Goal: Task Accomplishment & Management: Complete application form

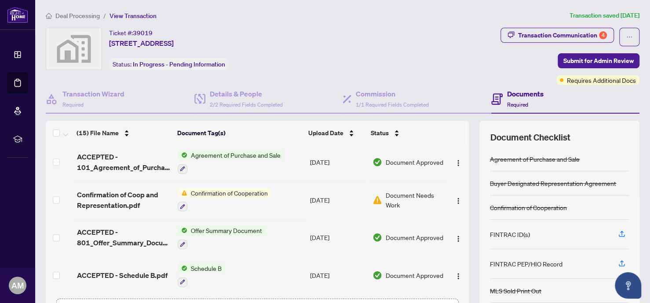
scroll to position [399, 0]
click at [202, 263] on span "Schedule B" at bounding box center [206, 268] width 38 height 10
click at [198, 247] on span "Schedule B" at bounding box center [198, 249] width 97 height 10
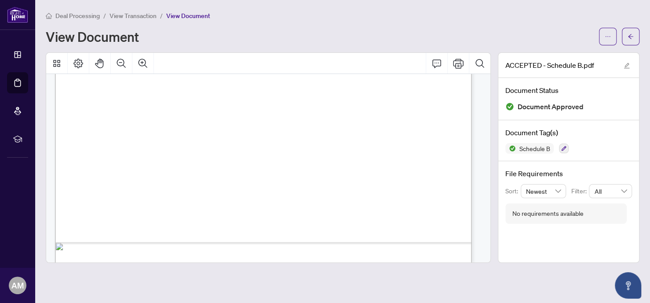
scroll to position [368, 0]
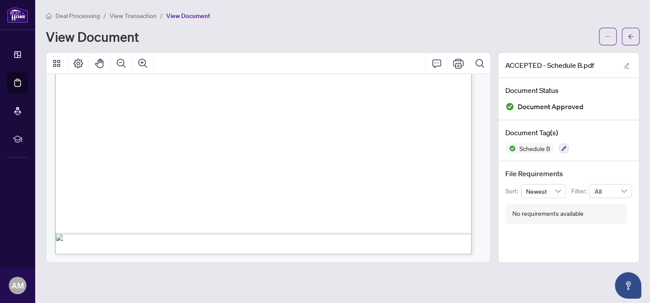
click at [77, 12] on span "Deal Processing" at bounding box center [77, 16] width 44 height 8
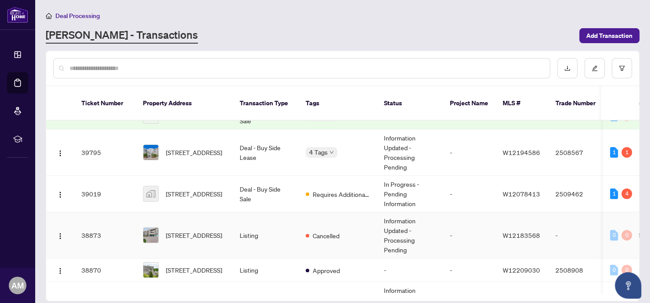
scroll to position [132, 0]
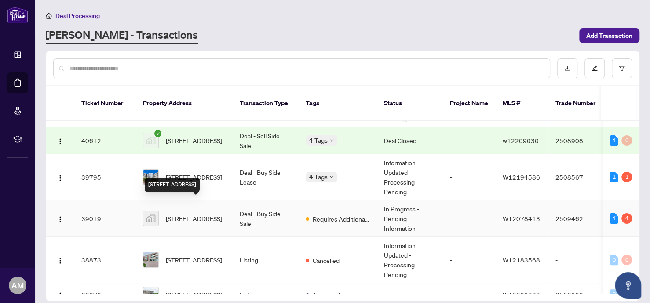
click at [202, 213] on span "[STREET_ADDRESS]" at bounding box center [194, 218] width 56 height 10
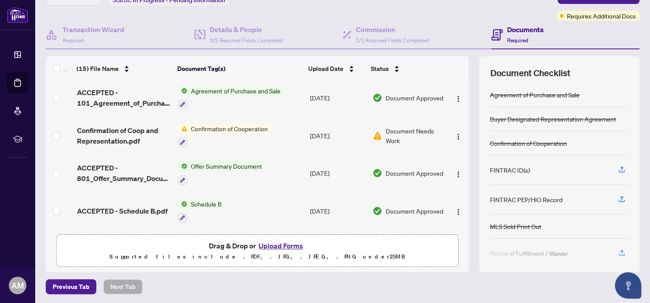
scroll to position [399, 0]
click at [200, 199] on span "Schedule B" at bounding box center [206, 204] width 38 height 10
click at [145, 206] on span "ACCEPTED - Schedule B.pdf" at bounding box center [122, 211] width 91 height 11
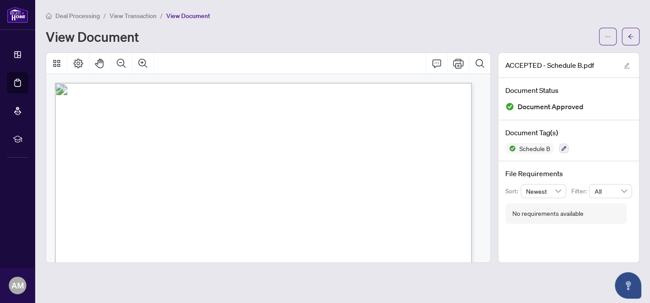
click at [126, 13] on span "View Transaction" at bounding box center [133, 16] width 47 height 8
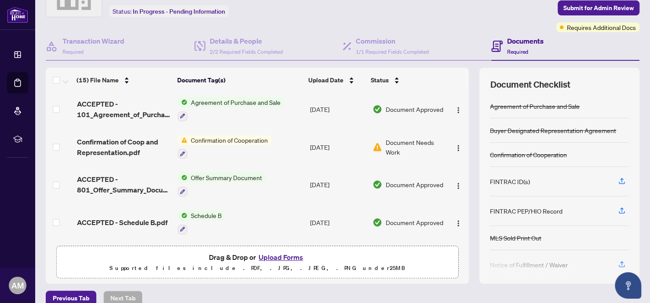
scroll to position [52, 0]
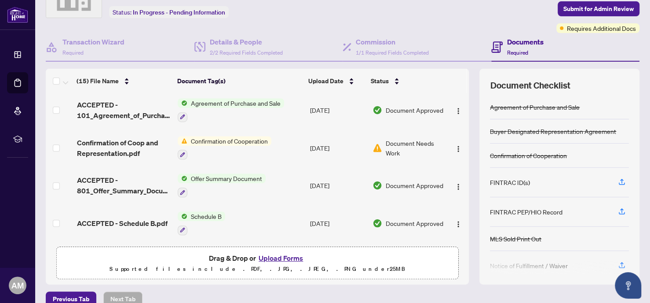
click at [203, 211] on span "Schedule B" at bounding box center [206, 216] width 38 height 10
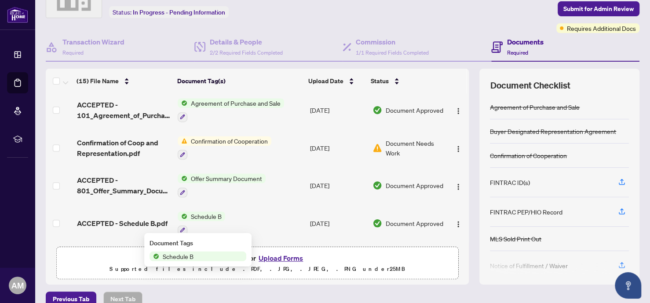
click at [178, 255] on span "Schedule B" at bounding box center [178, 256] width 38 height 10
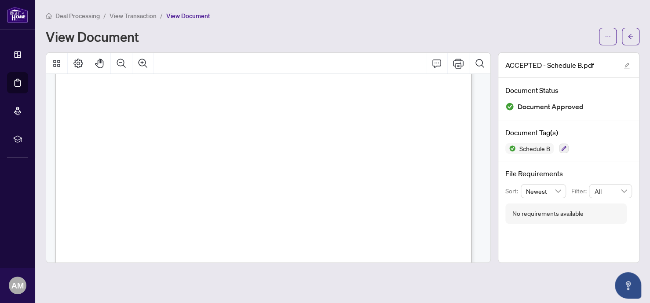
scroll to position [368, 0]
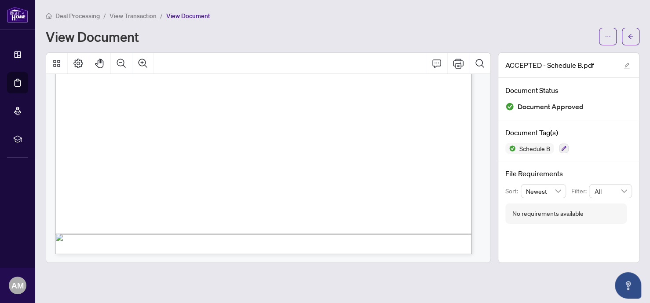
click at [128, 14] on span "View Transaction" at bounding box center [133, 16] width 47 height 8
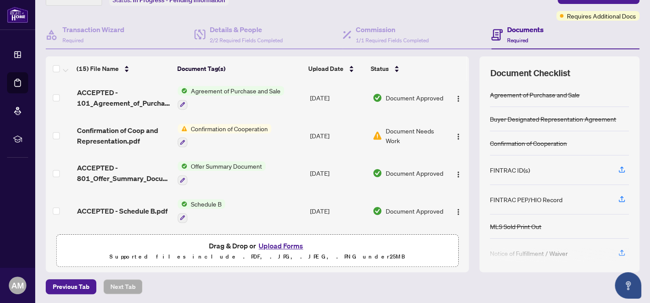
scroll to position [399, 0]
click at [220, 127] on span "Confirmation of Cooperation" at bounding box center [229, 129] width 84 height 10
click at [213, 170] on span "Confirmation of Cooperation" at bounding box center [225, 169] width 84 height 10
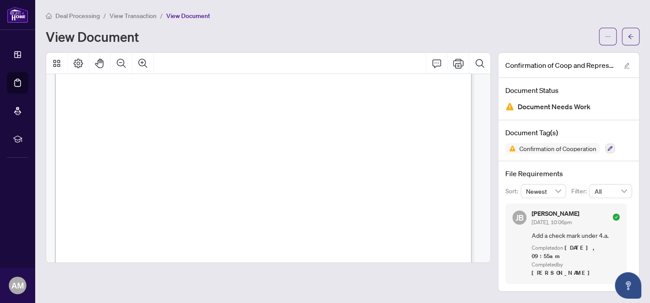
scroll to position [828, 0]
click at [144, 13] on span "View Transaction" at bounding box center [133, 16] width 47 height 8
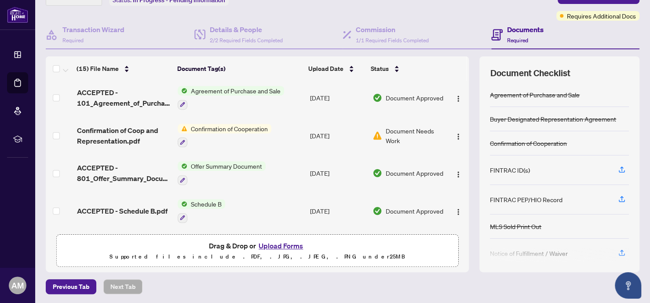
scroll to position [398, 0]
click at [455, 210] on img "button" at bounding box center [458, 211] width 7 height 7
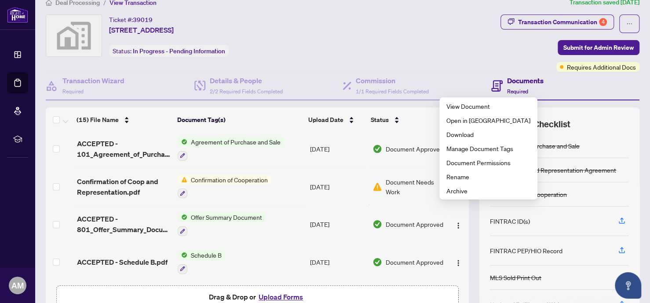
scroll to position [0, 0]
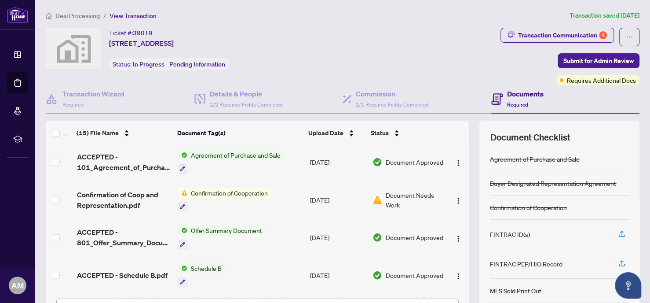
click at [74, 18] on span "Deal Processing" at bounding box center [77, 16] width 44 height 8
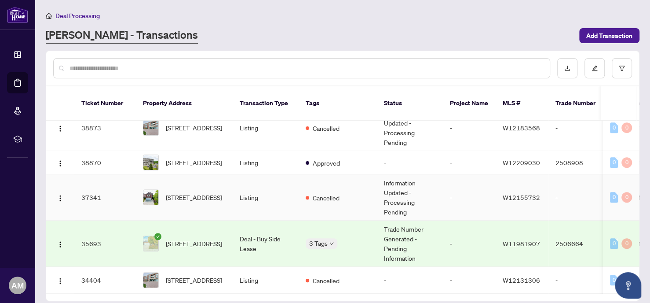
scroll to position [330, 0]
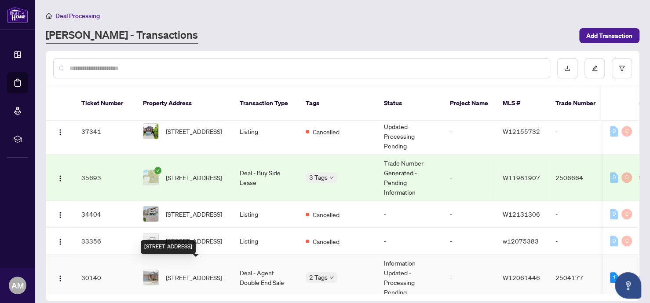
click at [181, 272] on span "[STREET_ADDRESS]" at bounding box center [194, 277] width 56 height 10
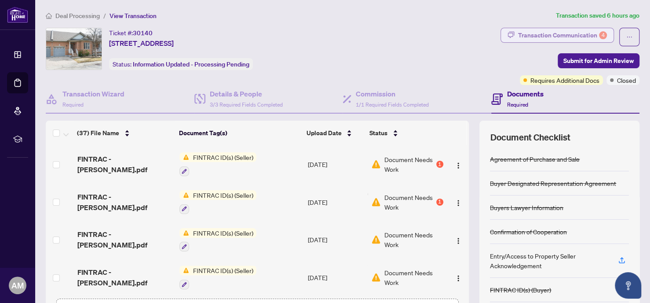
click at [518, 29] on div "Transaction Communication 4" at bounding box center [562, 35] width 89 height 14
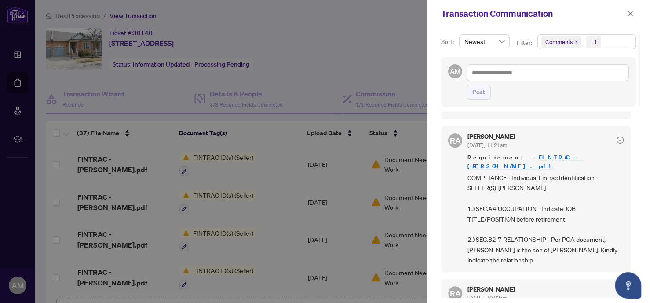
scroll to position [264, 0]
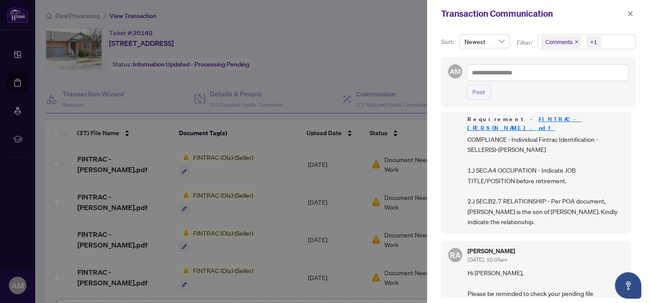
click at [377, 56] on div at bounding box center [325, 151] width 650 height 303
click at [630, 13] on icon "close" at bounding box center [630, 13] width 5 height 5
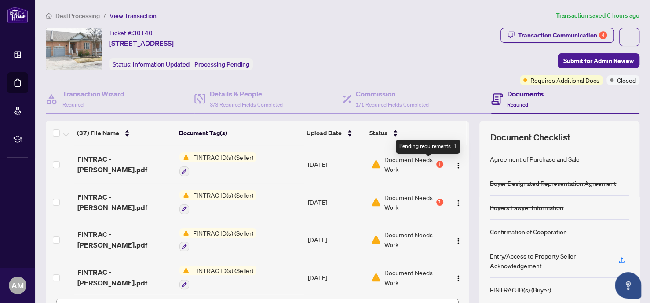
click at [437, 161] on div "1" at bounding box center [440, 164] width 7 height 7
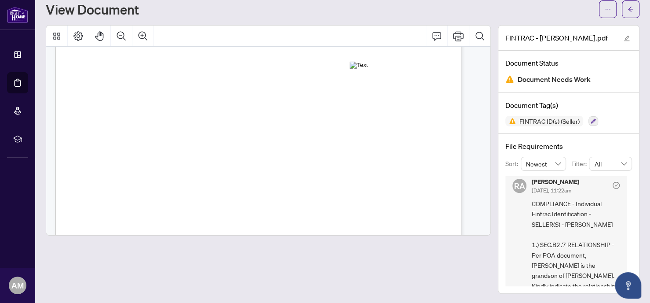
scroll to position [6, 0]
click at [622, 6] on button "button" at bounding box center [631, 9] width 18 height 18
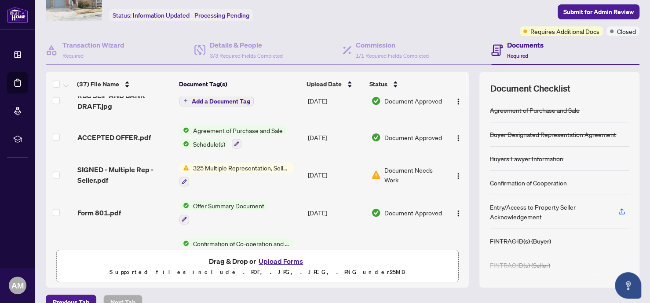
scroll to position [64, 0]
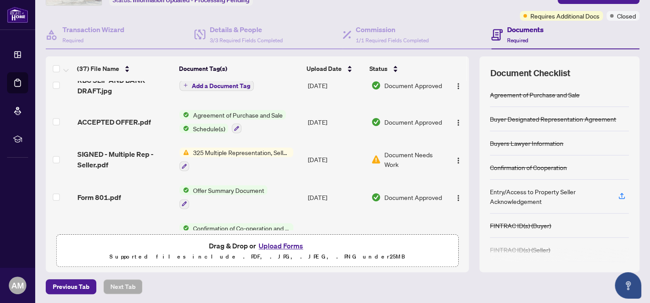
click at [273, 244] on button "Upload Forms" at bounding box center [281, 245] width 50 height 11
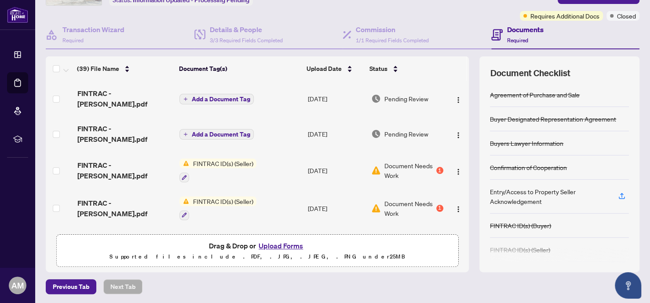
scroll to position [0, 0]
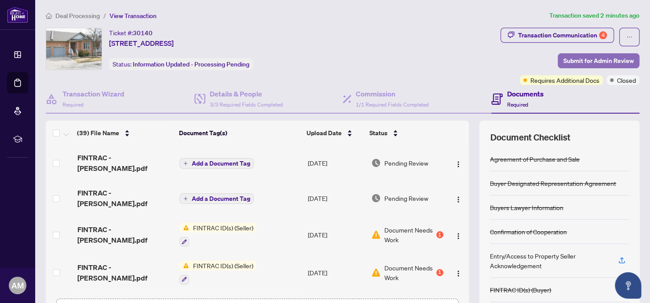
click at [585, 56] on span "Submit for Admin Review" at bounding box center [599, 61] width 70 height 14
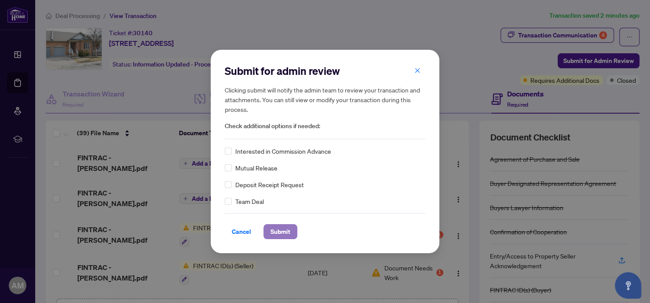
click at [281, 228] on span "Submit" at bounding box center [281, 231] width 20 height 14
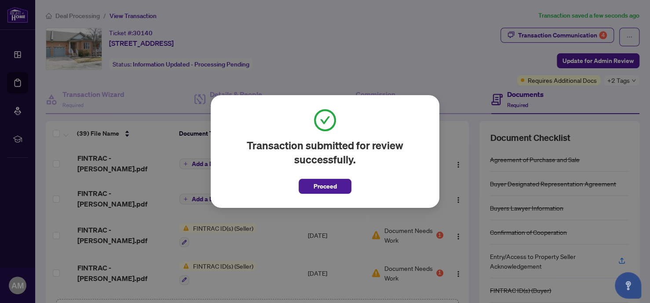
click at [314, 183] on span "Proceed" at bounding box center [325, 186] width 23 height 14
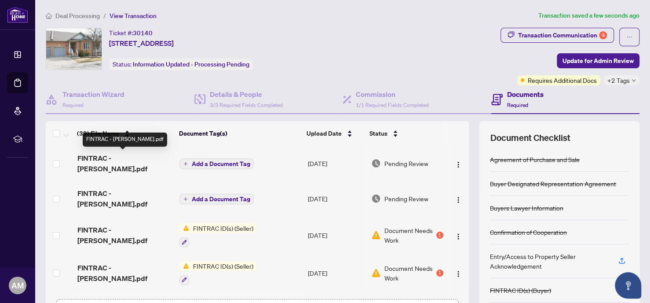
click at [99, 156] on span "FINTRAC - [PERSON_NAME].pdf" at bounding box center [124, 163] width 95 height 21
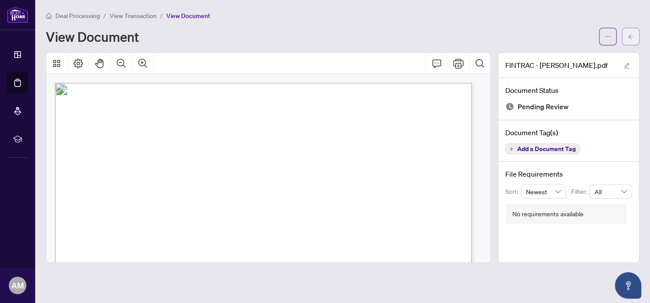
click at [630, 35] on icon "arrow-left" at bounding box center [630, 36] width 5 height 5
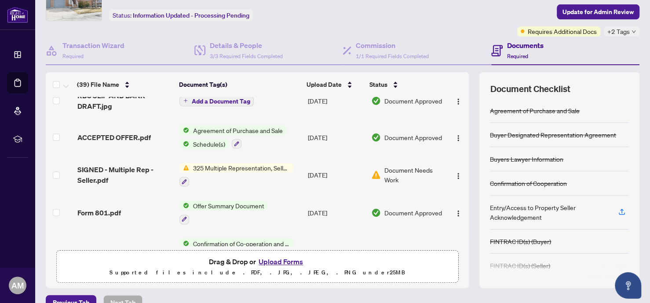
scroll to position [65, 0]
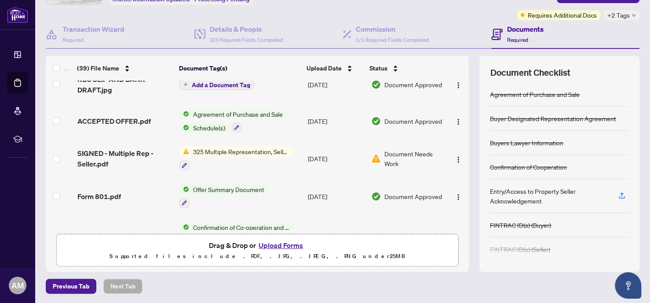
click at [273, 242] on button "Upload Forms" at bounding box center [281, 244] width 50 height 11
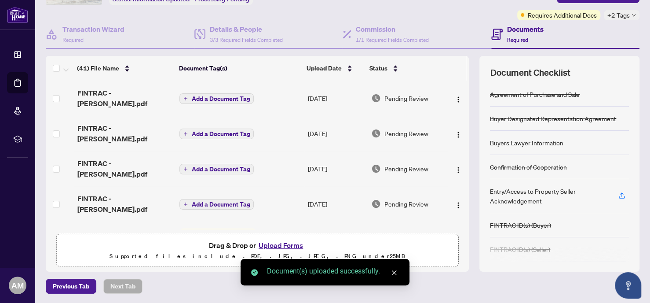
scroll to position [0, 0]
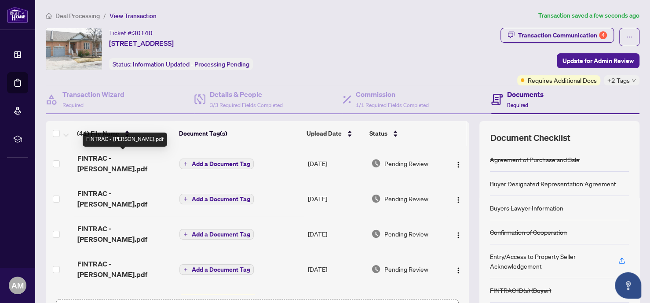
click at [88, 161] on span "FINTRAC - [PERSON_NAME].pdf" at bounding box center [124, 163] width 95 height 21
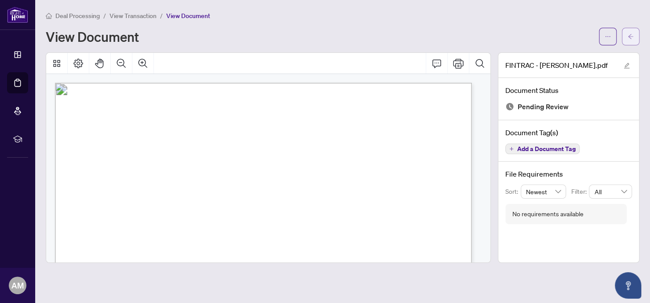
click at [629, 35] on icon "arrow-left" at bounding box center [631, 36] width 6 height 6
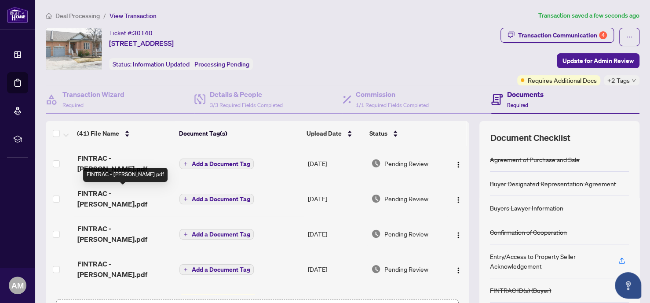
click at [94, 194] on span "FINTRAC - [PERSON_NAME].pdf" at bounding box center [124, 198] width 95 height 21
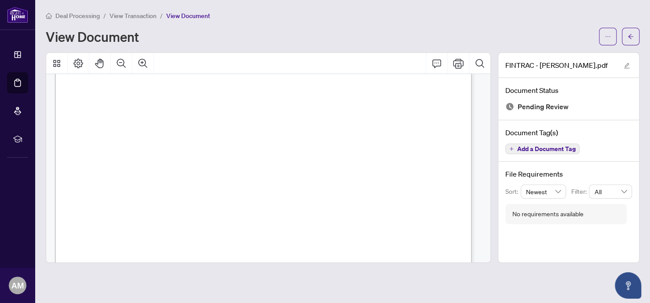
scroll to position [198, 0]
click at [628, 34] on icon "arrow-left" at bounding box center [631, 36] width 6 height 6
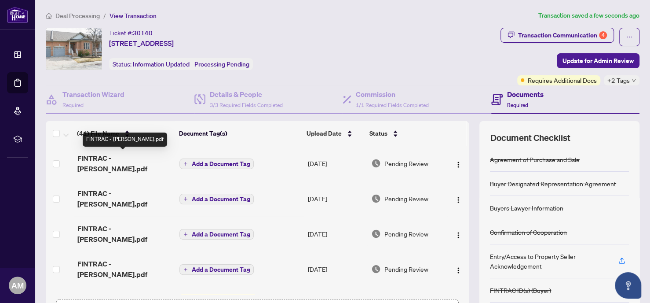
click at [99, 156] on span "FINTRAC - [PERSON_NAME].pdf" at bounding box center [124, 163] width 95 height 21
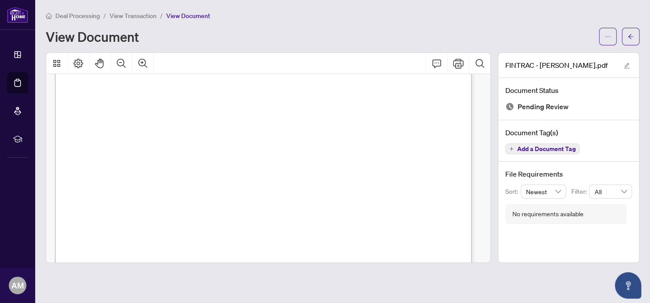
scroll to position [858, 0]
click at [628, 34] on icon "arrow-left" at bounding box center [631, 36] width 6 height 6
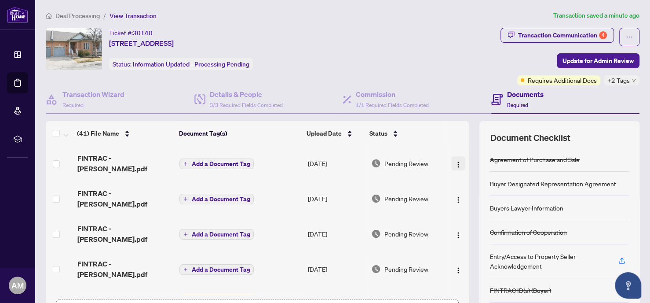
click at [455, 161] on img "button" at bounding box center [458, 164] width 7 height 7
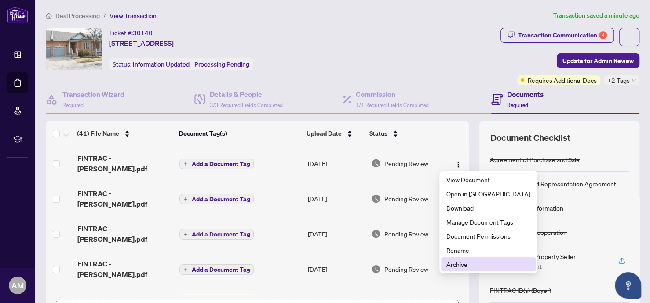
click at [455, 264] on span "Archive" at bounding box center [489, 264] width 84 height 10
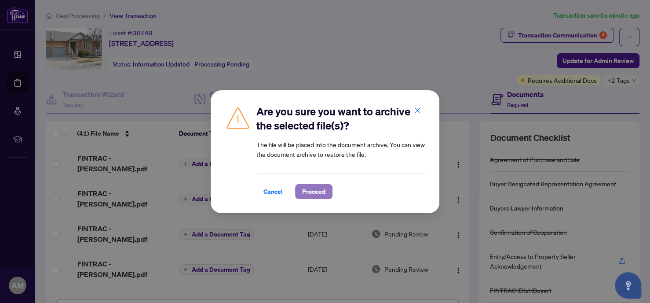
click at [308, 191] on span "Proceed" at bounding box center [313, 191] width 23 height 14
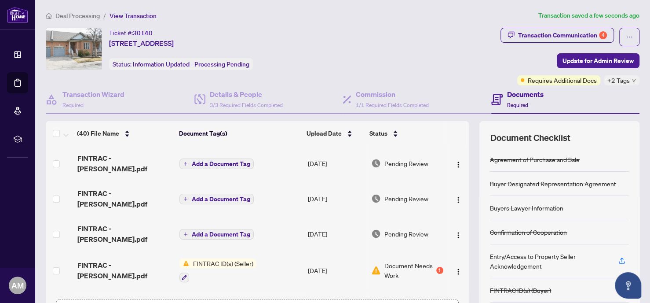
click at [105, 196] on span "FINTRAC - [PERSON_NAME].pdf" at bounding box center [124, 198] width 95 height 21
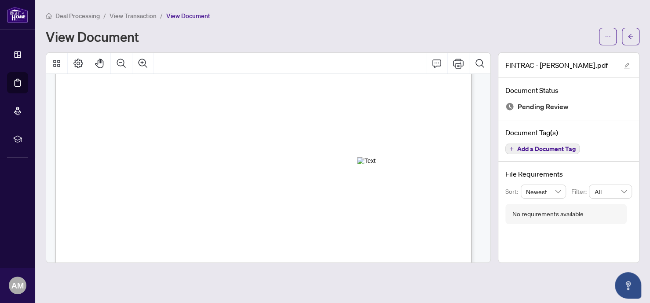
scroll to position [132, 0]
click at [631, 33] on icon "arrow-left" at bounding box center [631, 36] width 6 height 6
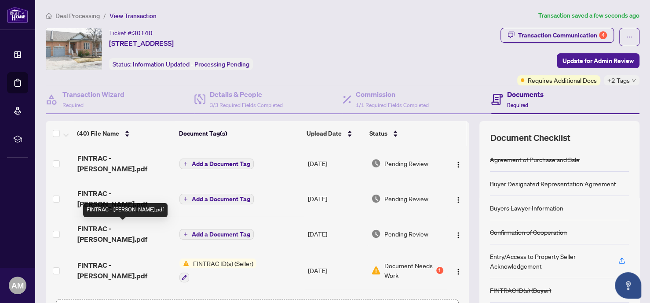
click at [99, 228] on span "FINTRAC - [PERSON_NAME].pdf" at bounding box center [124, 233] width 95 height 21
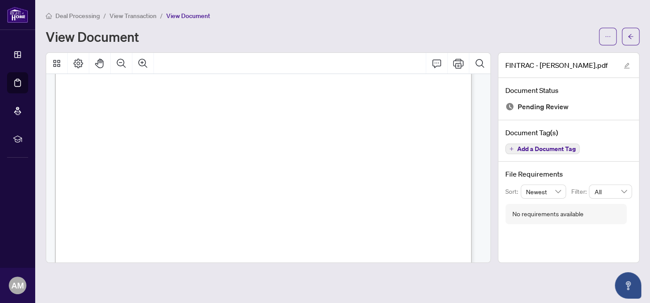
scroll to position [858, 0]
click at [438, 63] on icon "Comment" at bounding box center [437, 63] width 11 height 11
click at [604, 33] on button "button" at bounding box center [608, 37] width 18 height 18
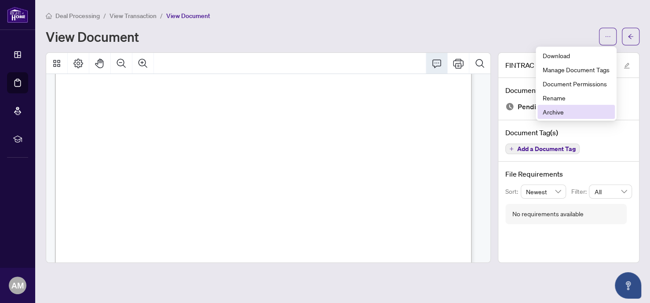
click at [568, 108] on span "Archive" at bounding box center [576, 112] width 67 height 10
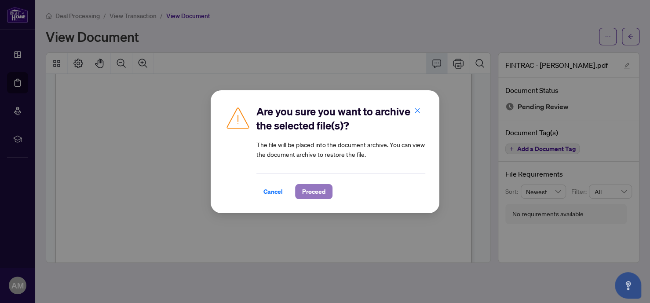
click at [309, 190] on span "Proceed" at bounding box center [313, 191] width 23 height 14
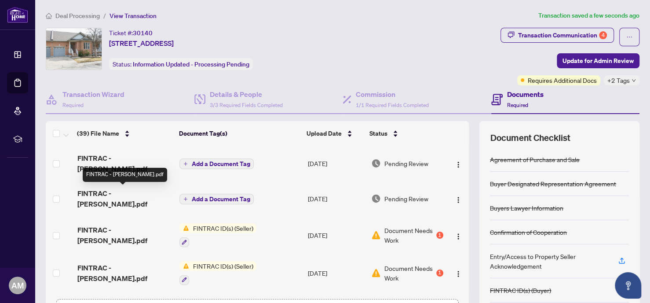
click at [101, 192] on span "FINTRAC - [PERSON_NAME].pdf" at bounding box center [124, 198] width 95 height 21
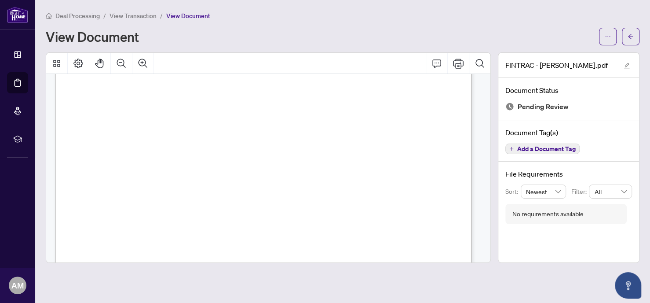
scroll to position [858, 0]
click at [609, 33] on icon "ellipsis" at bounding box center [608, 36] width 6 height 6
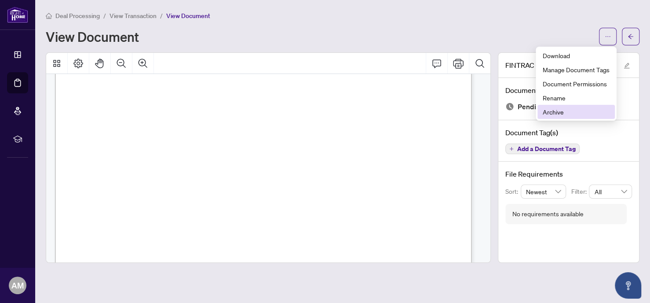
click at [566, 107] on span "Archive" at bounding box center [576, 112] width 67 height 10
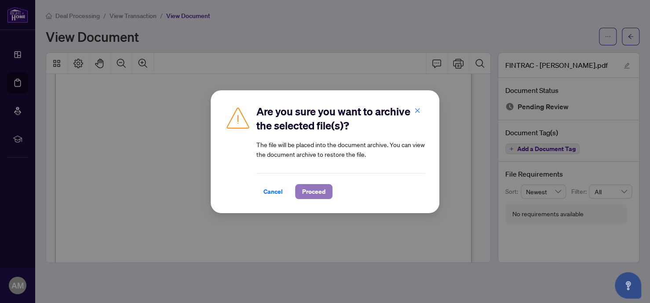
click at [305, 189] on span "Proceed" at bounding box center [313, 191] width 23 height 14
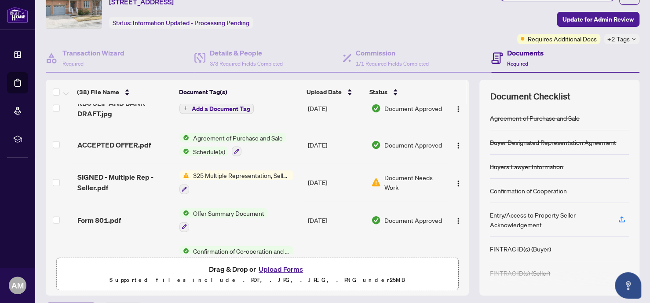
scroll to position [65, 0]
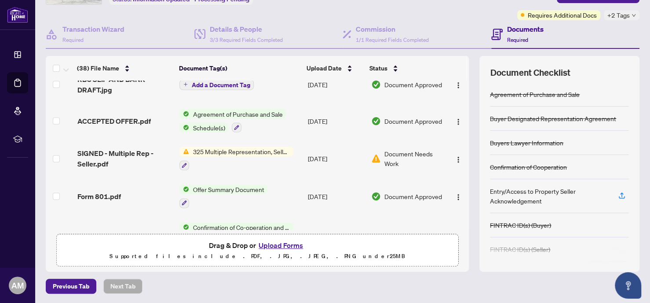
click at [283, 244] on button "Upload Forms" at bounding box center [281, 244] width 50 height 11
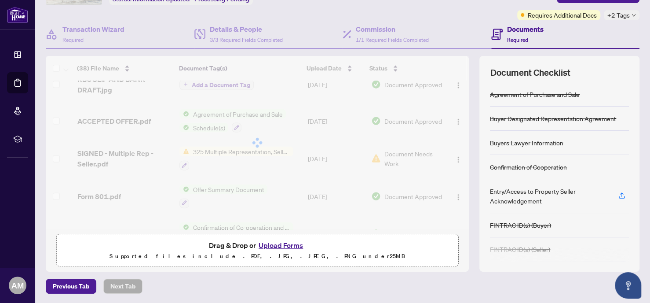
scroll to position [0, 0]
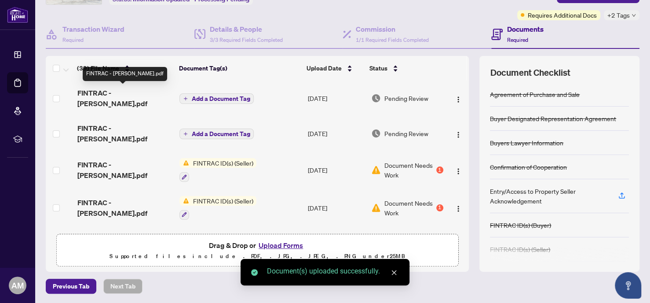
click at [110, 94] on span "FINTRAC - [PERSON_NAME].pdf" at bounding box center [124, 98] width 95 height 21
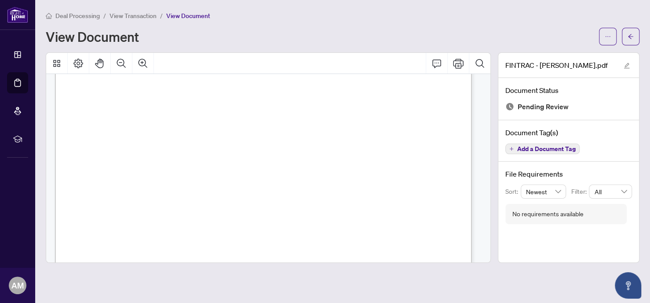
scroll to position [726, 0]
click at [610, 29] on span "button" at bounding box center [608, 36] width 6 height 14
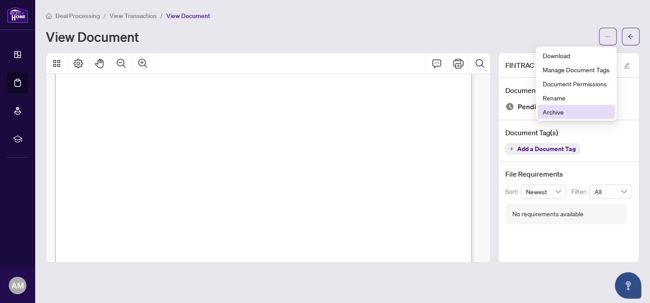
click at [558, 109] on span "Archive" at bounding box center [576, 112] width 67 height 10
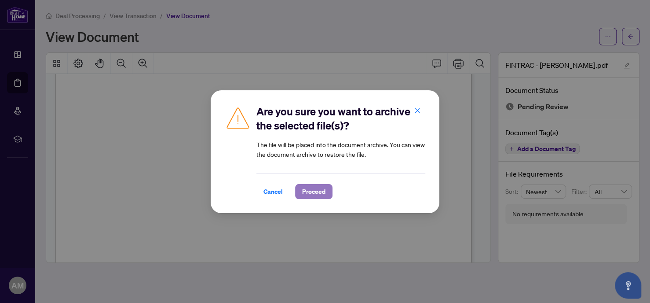
click at [307, 187] on span "Proceed" at bounding box center [313, 191] width 23 height 14
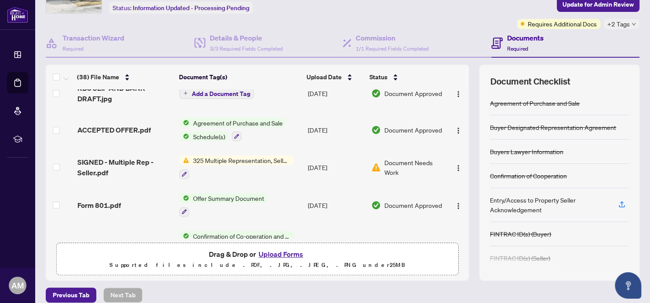
scroll to position [65, 0]
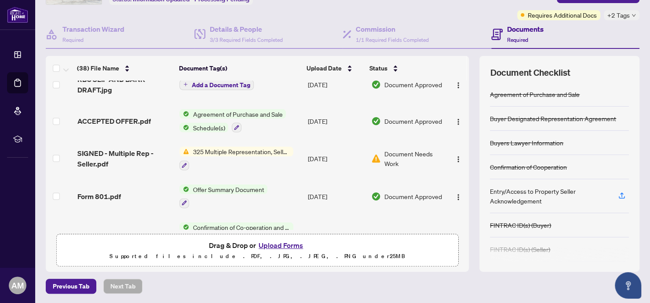
click at [272, 241] on button "Upload Forms" at bounding box center [281, 244] width 50 height 11
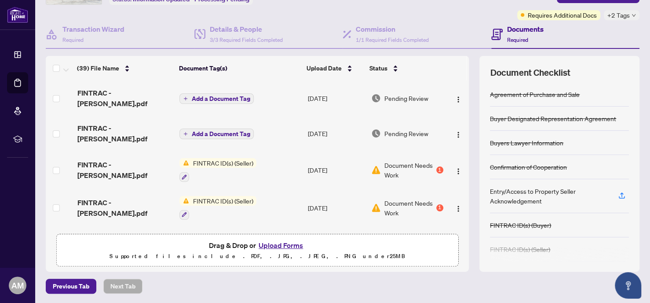
scroll to position [0, 0]
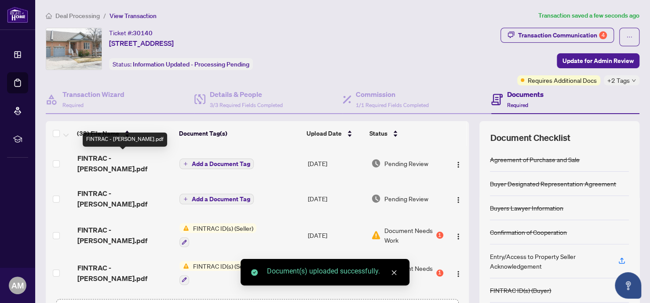
click at [106, 161] on span "FINTRAC - [PERSON_NAME].pdf" at bounding box center [124, 163] width 95 height 21
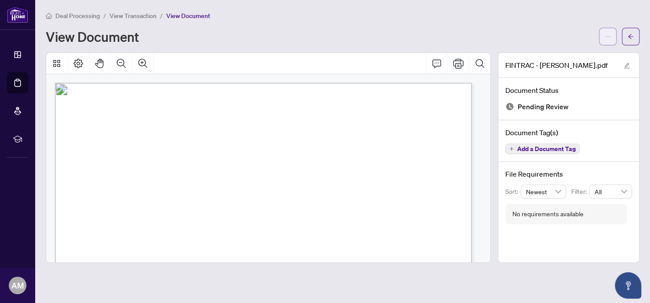
click at [608, 30] on span "button" at bounding box center [608, 36] width 6 height 14
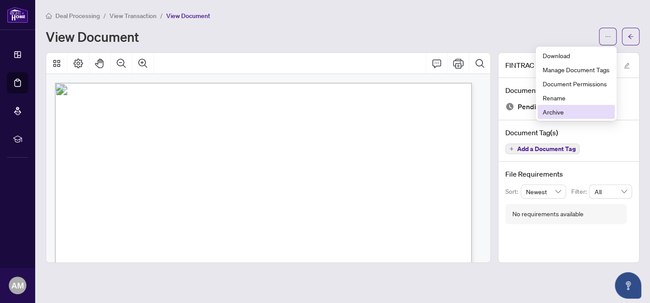
click at [557, 108] on span "Archive" at bounding box center [576, 112] width 67 height 10
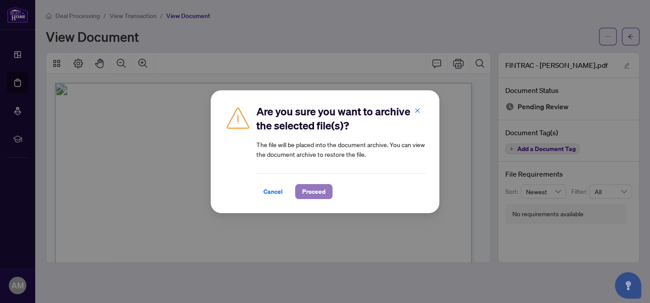
click at [305, 192] on span "Proceed" at bounding box center [313, 191] width 23 height 14
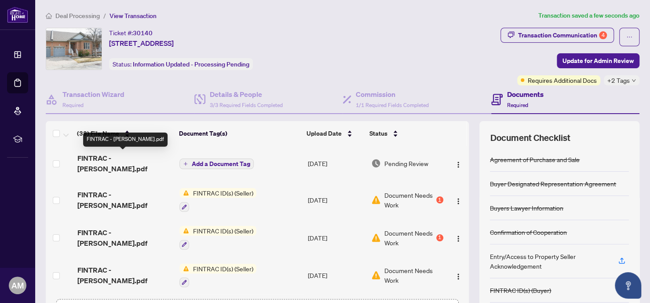
click at [100, 161] on span "FINTRAC - [PERSON_NAME].pdf" at bounding box center [124, 163] width 95 height 21
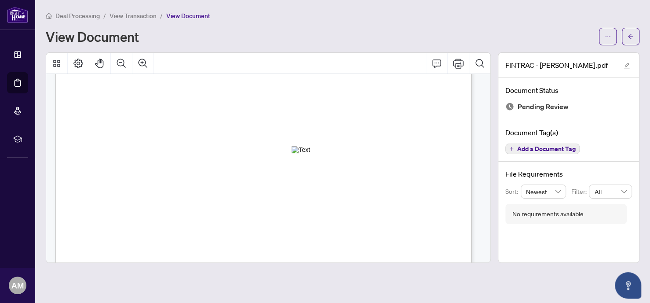
scroll to position [132, 0]
click at [626, 29] on button "button" at bounding box center [631, 37] width 18 height 18
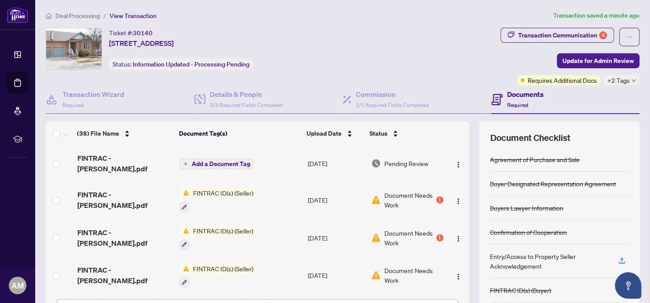
scroll to position [65, 0]
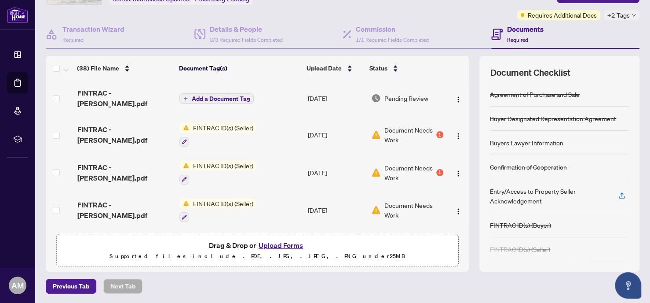
click at [279, 243] on button "Upload Forms" at bounding box center [281, 244] width 50 height 11
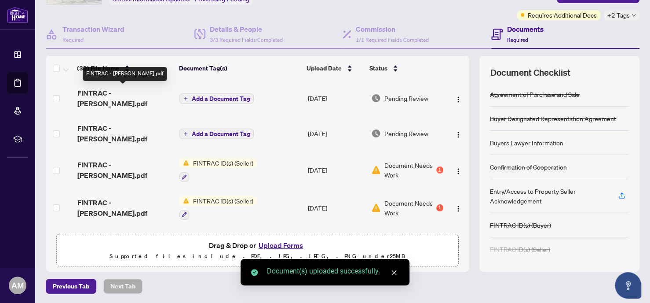
click at [98, 92] on span "FINTRAC - [PERSON_NAME].pdf" at bounding box center [124, 98] width 95 height 21
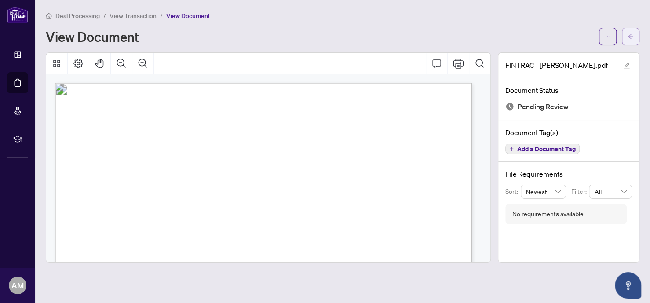
click at [627, 33] on button "button" at bounding box center [631, 37] width 18 height 18
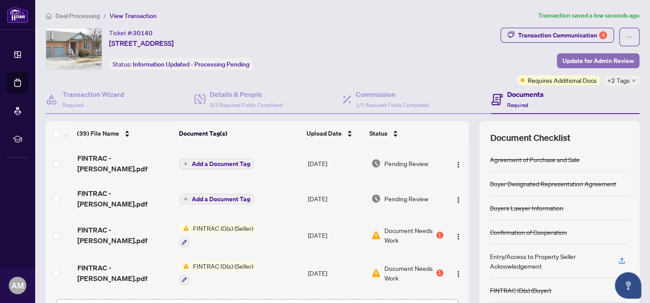
click at [578, 57] on span "Update for Admin Review" at bounding box center [598, 61] width 71 height 14
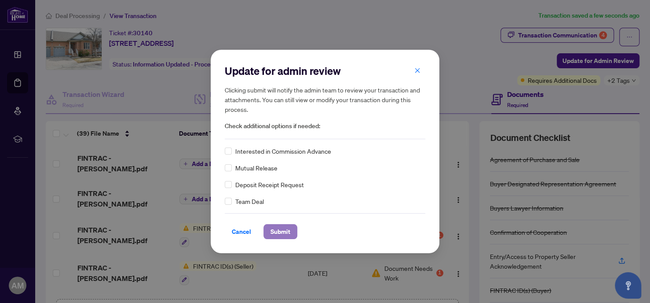
click at [280, 231] on span "Submit" at bounding box center [281, 231] width 20 height 14
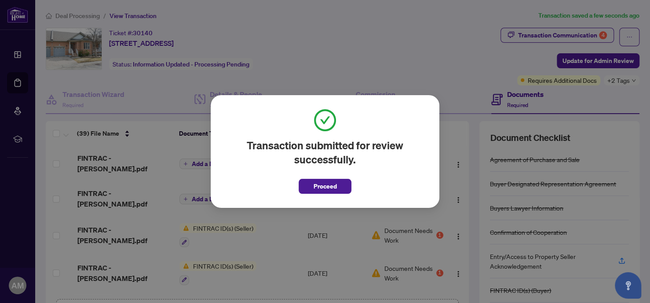
click at [322, 183] on span "Proceed" at bounding box center [325, 186] width 23 height 14
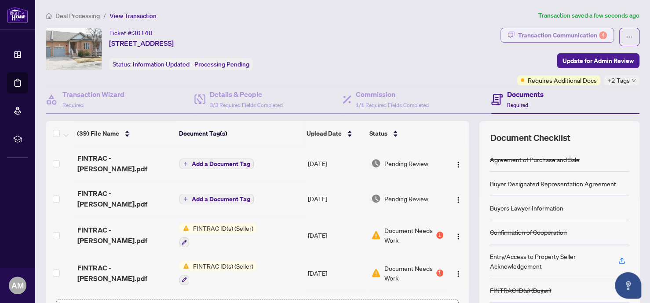
click at [533, 31] on div "Transaction Communication 4" at bounding box center [562, 35] width 89 height 14
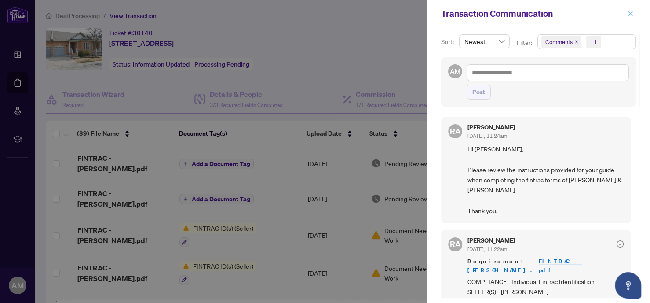
click at [629, 12] on icon "close" at bounding box center [631, 14] width 6 height 6
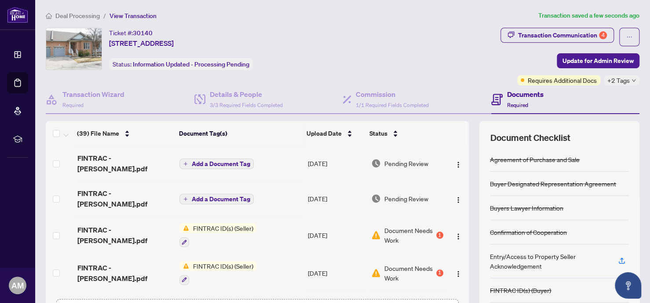
click at [374, 55] on div "Ticket #: 30140 [STREET_ADDRESS] Status: Information Updated - Processing Pendi…" at bounding box center [271, 49] width 451 height 42
